Goal: Task Accomplishment & Management: Use online tool/utility

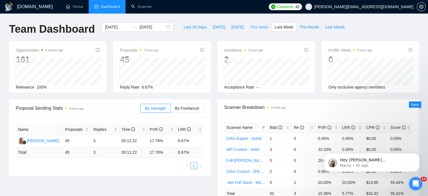
click at [251, 27] on span "This Week" at bounding box center [259, 27] width 19 height 6
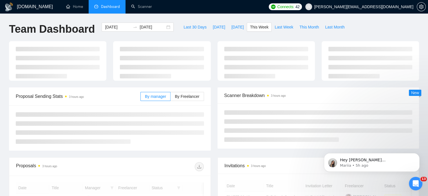
type input "[DATE]"
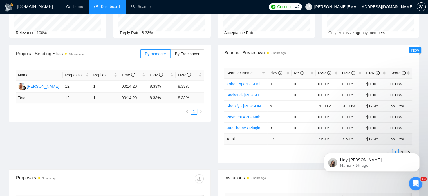
scroll to position [83, 0]
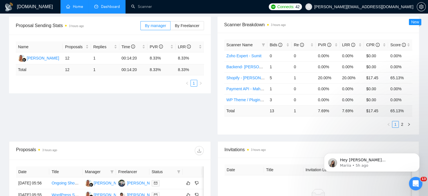
click at [76, 9] on link "Home" at bounding box center [74, 6] width 17 height 5
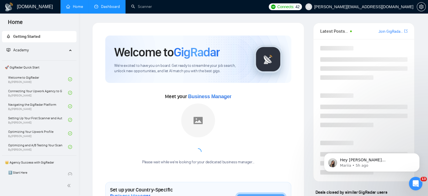
click at [108, 9] on link "Dashboard" at bounding box center [107, 6] width 26 height 5
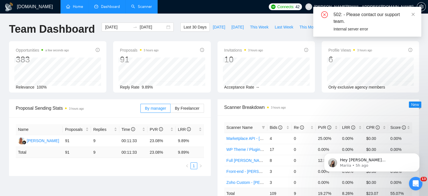
click at [139, 4] on link "Scanner" at bounding box center [141, 6] width 21 height 5
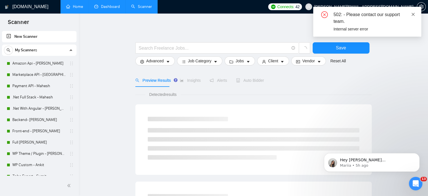
click at [413, 14] on icon "close" at bounding box center [413, 14] width 4 height 4
